Goal: Find specific page/section: Find specific page/section

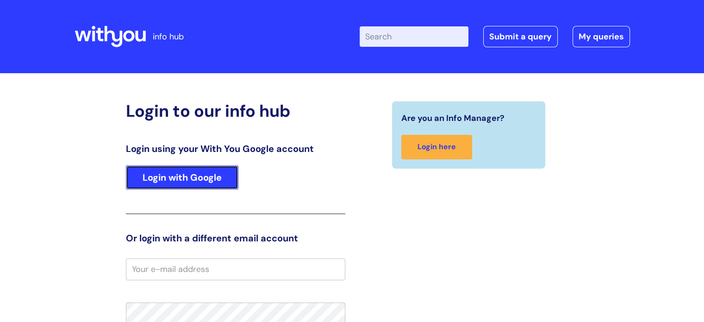
click at [185, 180] on link "Login with Google" at bounding box center [182, 177] width 112 height 24
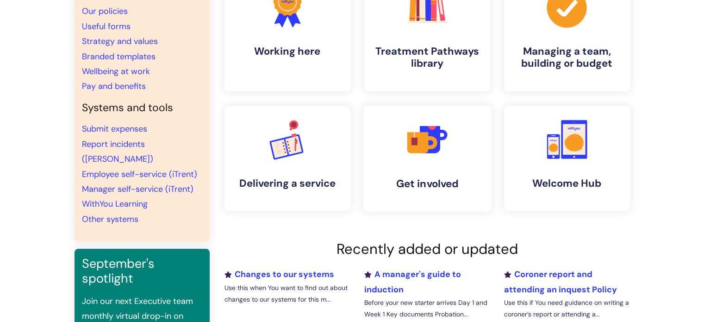
scroll to position [93, 0]
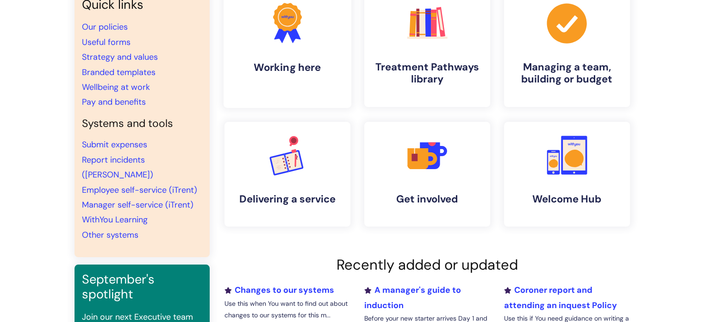
click at [307, 71] on h4 "Working here" at bounding box center [287, 67] width 113 height 12
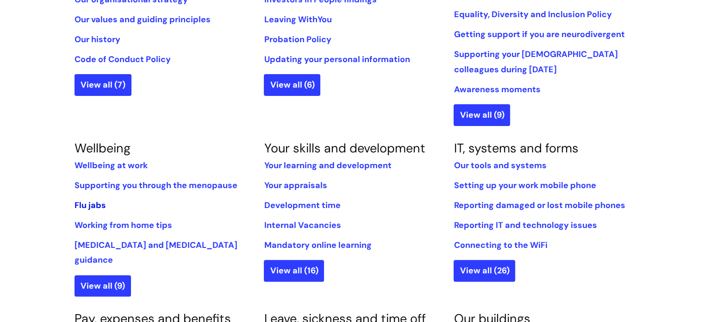
scroll to position [324, 0]
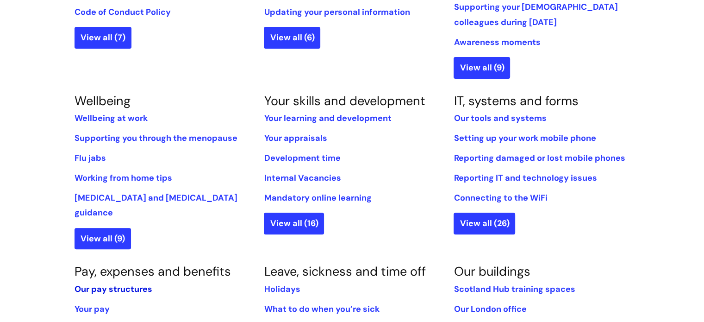
click at [101, 283] on link "Our pay structures" at bounding box center [114, 288] width 78 height 11
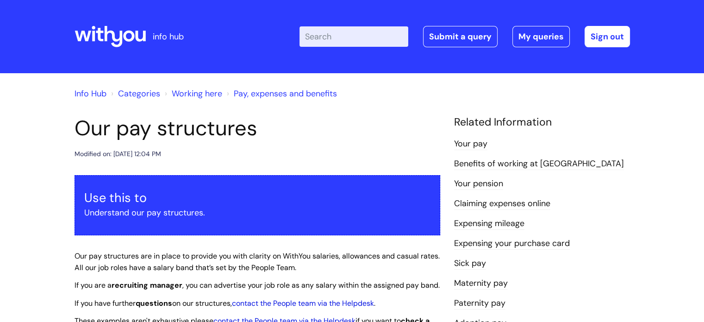
click at [95, 88] on link "Info Hub" at bounding box center [91, 93] width 32 height 11
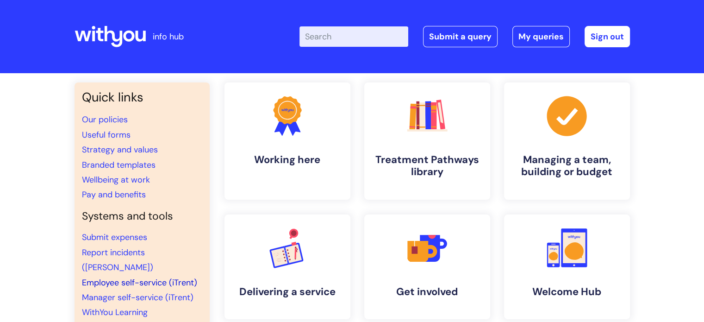
click at [126, 277] on link "Employee self-service (iTrent)" at bounding box center [139, 282] width 115 height 11
